Goal: Information Seeking & Learning: Find specific fact

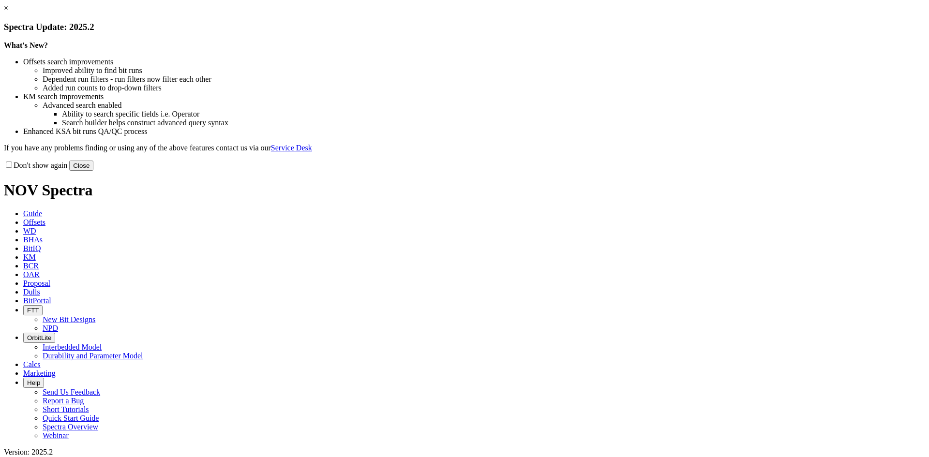
click at [8, 12] on link "×" at bounding box center [6, 8] width 4 height 8
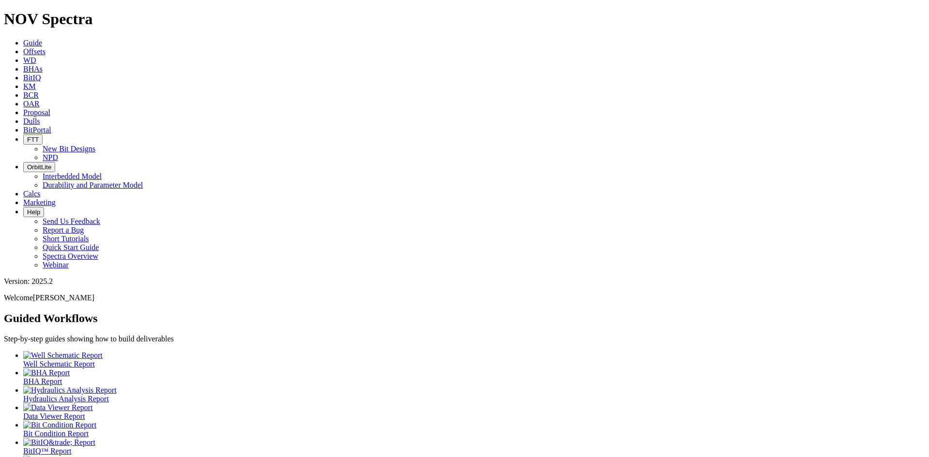
click at [40, 117] on link "Dulls" at bounding box center [31, 121] width 17 height 8
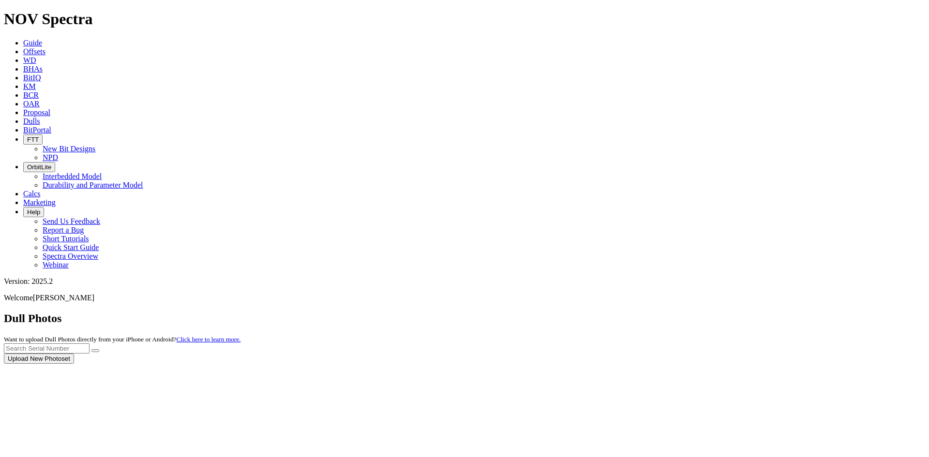
click at [745, 364] on div at bounding box center [464, 364] width 921 height 0
click at [90, 344] on input "text" at bounding box center [47, 349] width 86 height 10
type input "a316761"
click at [99, 349] on button "submit" at bounding box center [95, 350] width 8 height 3
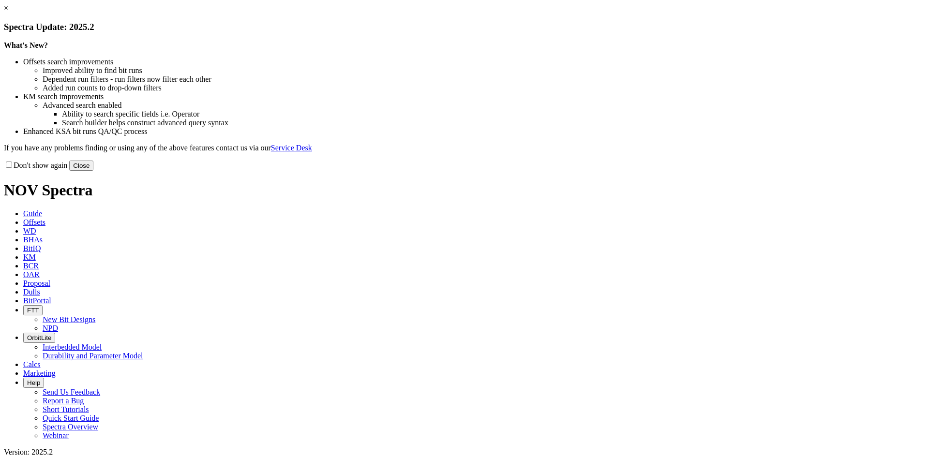
click at [8, 12] on link "×" at bounding box center [6, 8] width 4 height 8
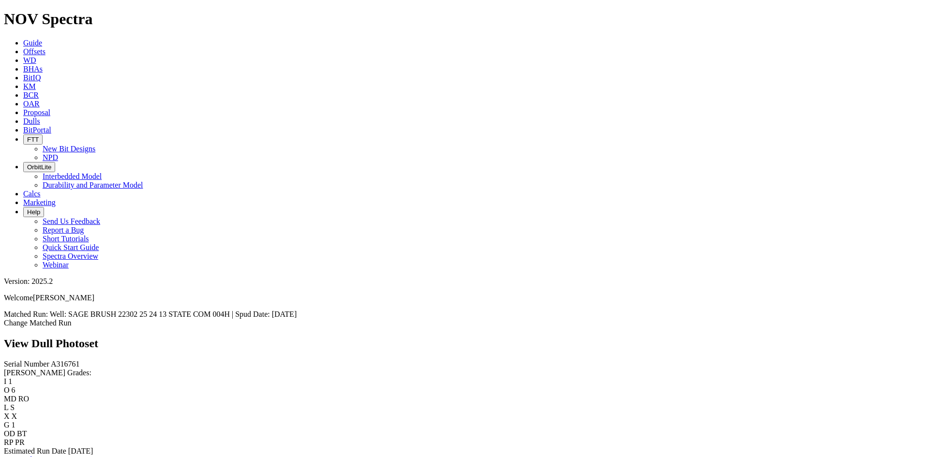
click at [69, 456] on link "Bit Condition Report" at bounding box center [36, 460] width 65 height 8
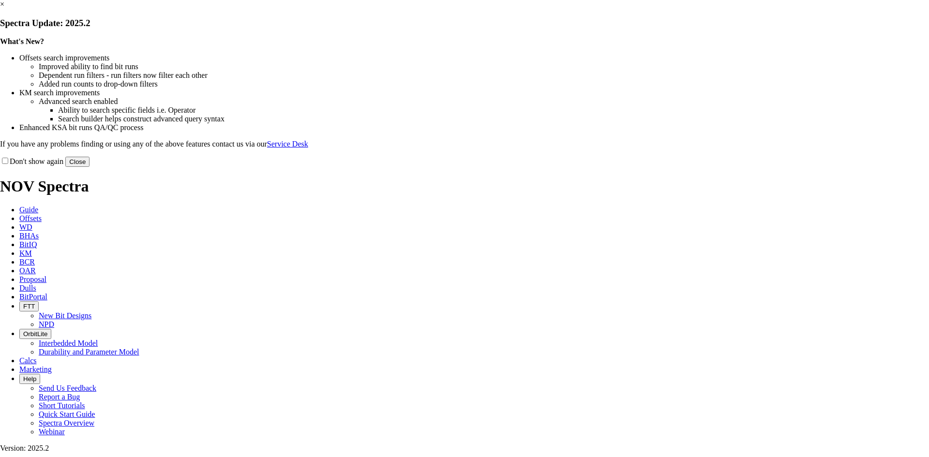
click at [4, 8] on link "×" at bounding box center [2, 4] width 4 height 8
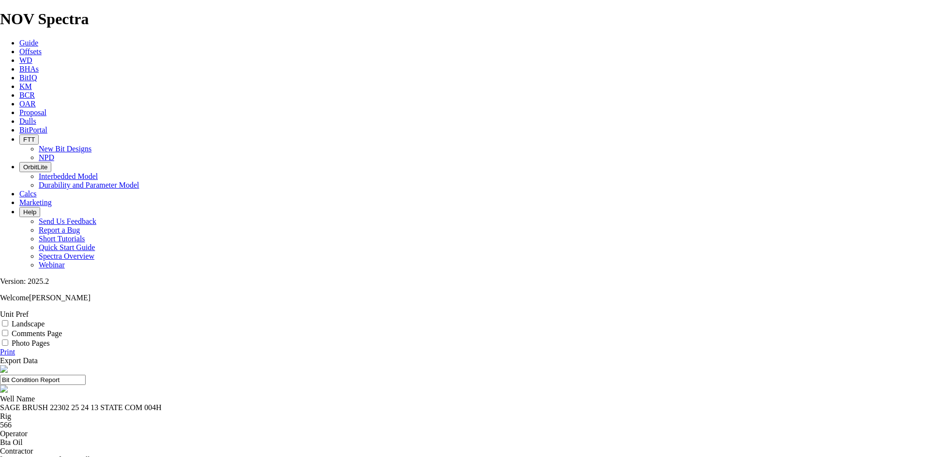
click at [409, 404] on div "SAGE BRUSH 22302 25 24 13 STATE COM 004H" at bounding box center [464, 408] width 929 height 9
click at [414, 404] on div "SAGE BRUSH 22302 25 24 13 STATE COM 004H" at bounding box center [464, 408] width 929 height 9
drag, startPoint x: 418, startPoint y: 92, endPoint x: 327, endPoint y: 93, distance: 91.0
click at [327, 404] on div "SAGE BRUSH 22302 25 24 13 STATE COM 004H" at bounding box center [464, 408] width 929 height 9
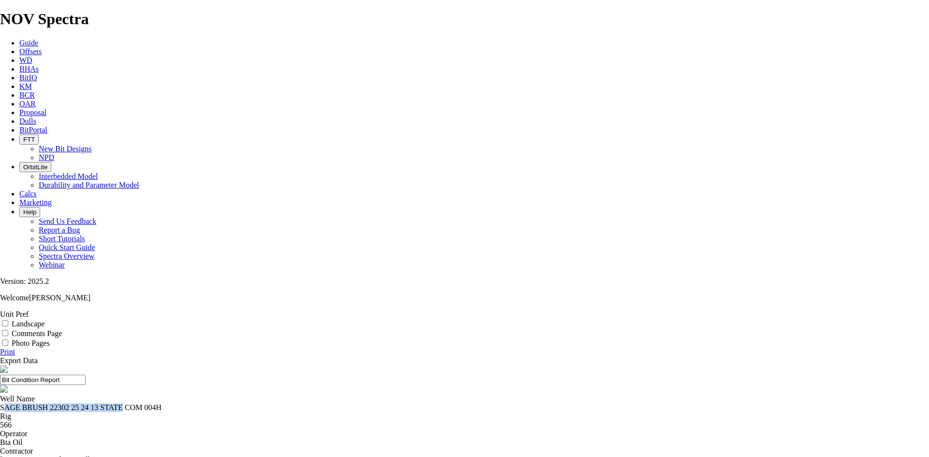
click at [399, 404] on div "SAGE BRUSH 22302 25 24 13 STATE COM 004H" at bounding box center [464, 408] width 929 height 9
drag, startPoint x: 415, startPoint y: 91, endPoint x: 320, endPoint y: 85, distance: 95.5
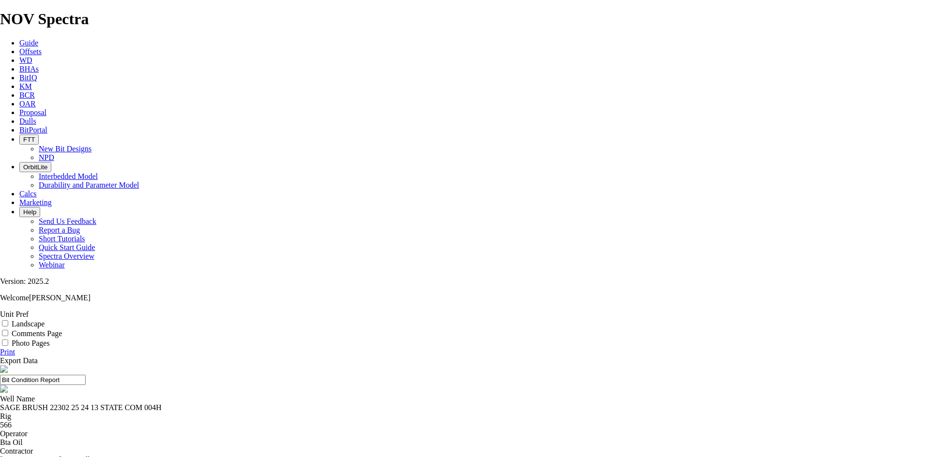
drag, startPoint x: 508, startPoint y: 66, endPoint x: 381, endPoint y: 78, distance: 127.4
click at [381, 365] on header "Bit Condition Report" at bounding box center [464, 380] width 929 height 30
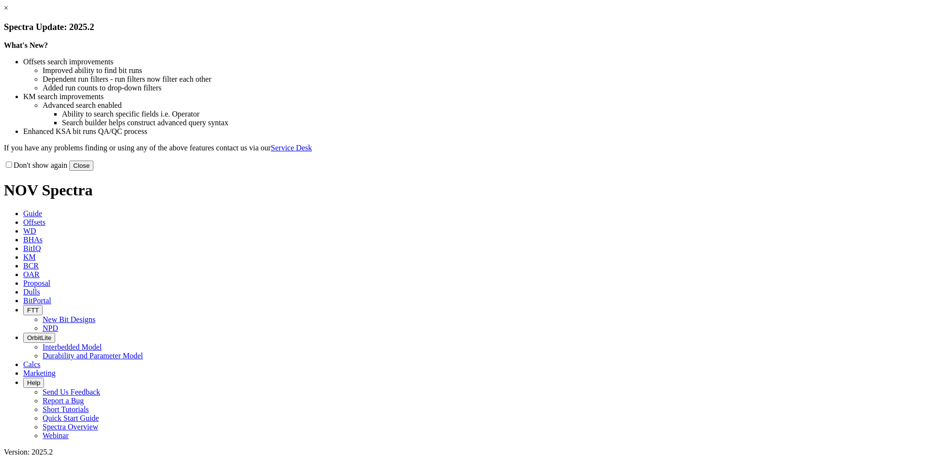
click at [8, 12] on link "×" at bounding box center [6, 8] width 4 height 8
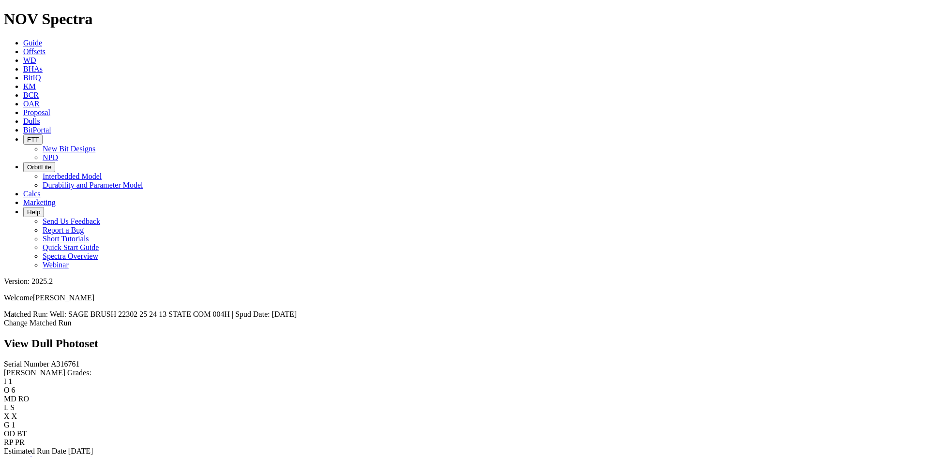
click at [40, 117] on span "Dulls" at bounding box center [31, 121] width 17 height 8
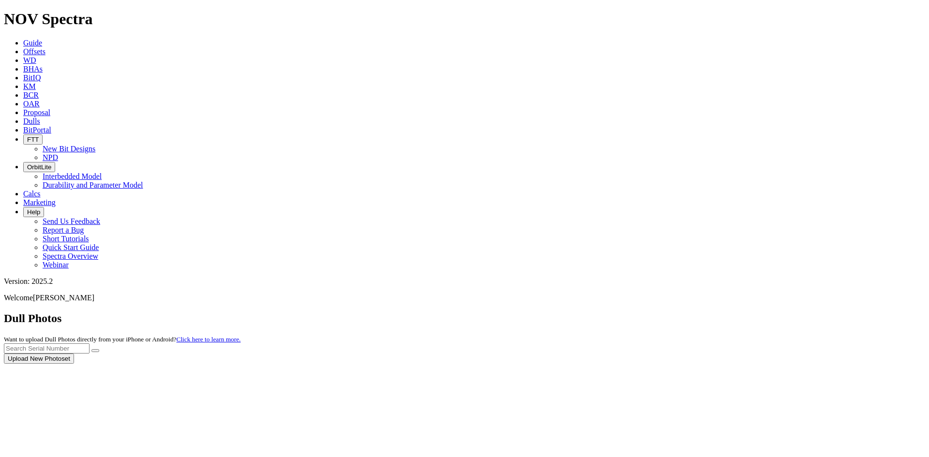
click at [767, 364] on div at bounding box center [464, 364] width 921 height 0
click at [90, 344] on input "text" at bounding box center [47, 349] width 86 height 10
type input "a305178"
click at [99, 349] on button "submit" at bounding box center [95, 350] width 8 height 3
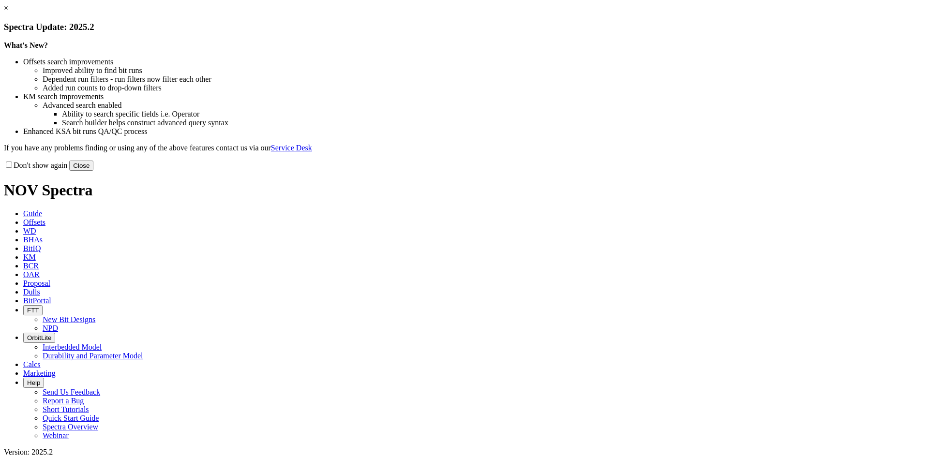
click at [8, 12] on link "×" at bounding box center [6, 8] width 4 height 8
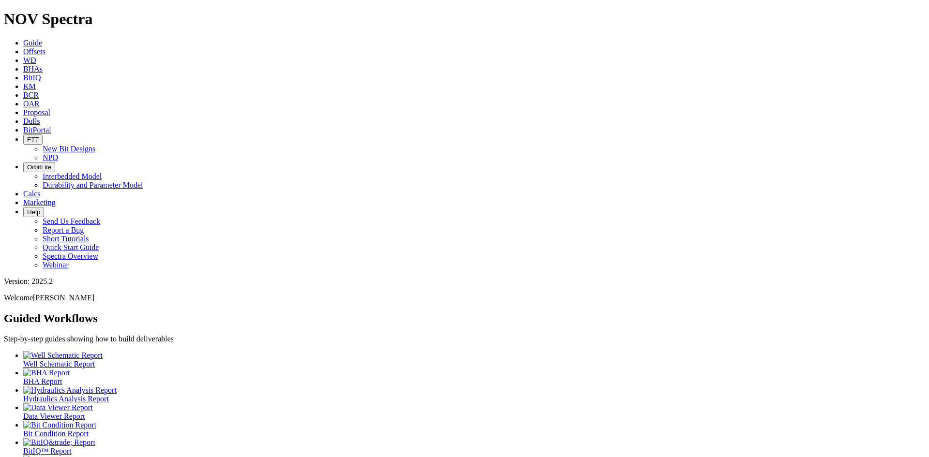
click at [40, 117] on link "Dulls" at bounding box center [31, 121] width 17 height 8
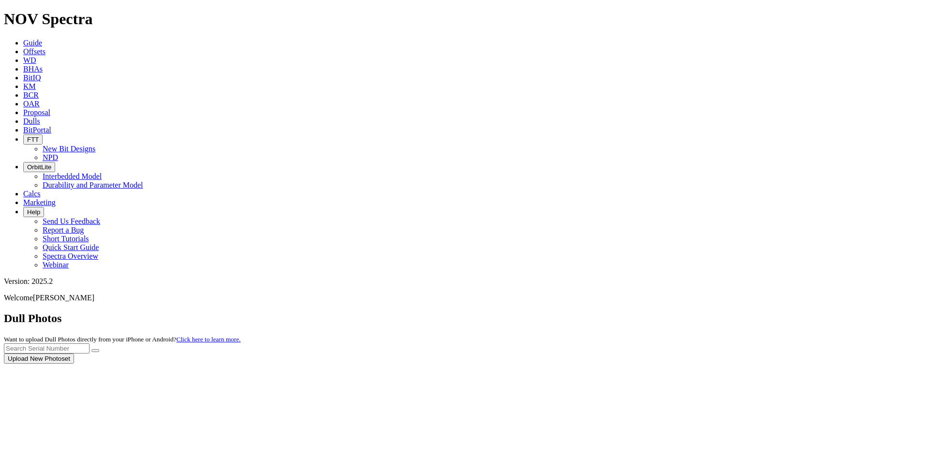
click at [732, 364] on div at bounding box center [464, 364] width 921 height 0
click at [90, 344] on input "text" at bounding box center [47, 349] width 86 height 10
type input "a319865"
click at [99, 349] on button "submit" at bounding box center [95, 350] width 8 height 3
